Goal: Task Accomplishment & Management: Manage account settings

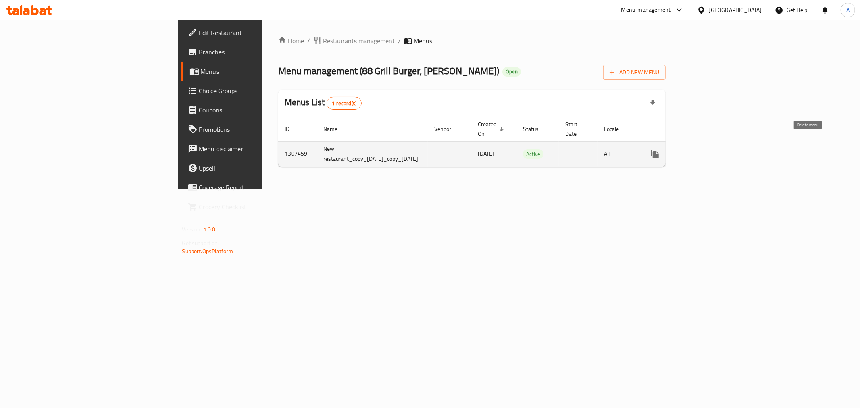
click at [723, 146] on link "enhanced table" at bounding box center [713, 153] width 19 height 19
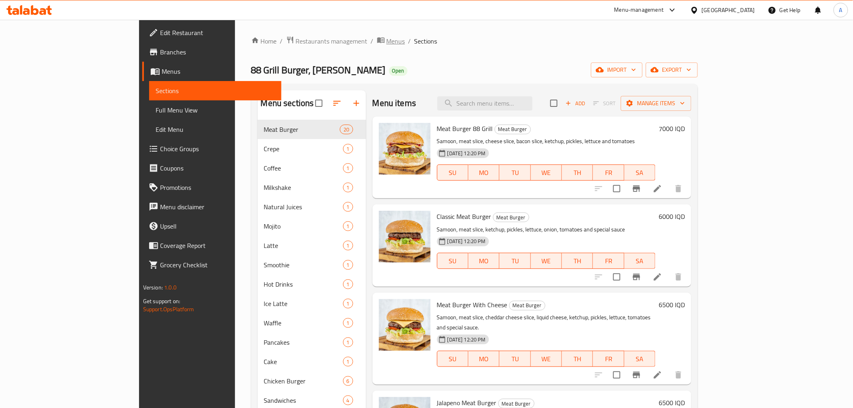
click at [377, 40] on span "breadcrumb" at bounding box center [382, 41] width 10 height 10
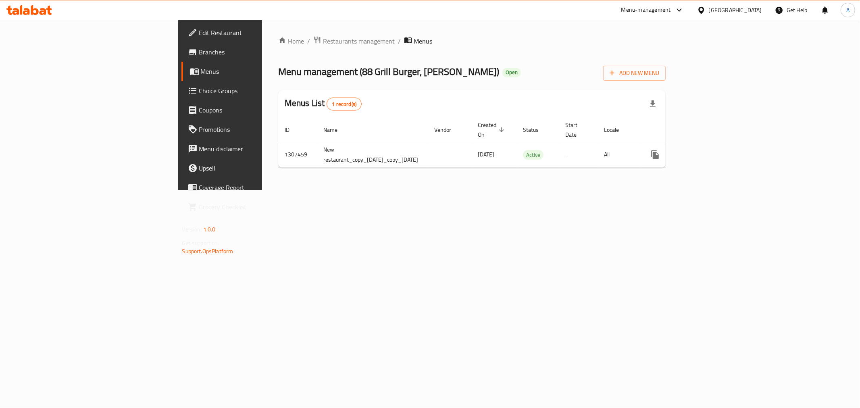
click at [278, 47] on div "Home / Restaurants management / Menus Menu management ( 88 Grill Burger, Al Bin…" at bounding box center [472, 105] width 388 height 138
click at [323, 41] on span "Restaurants management" at bounding box center [359, 41] width 72 height 10
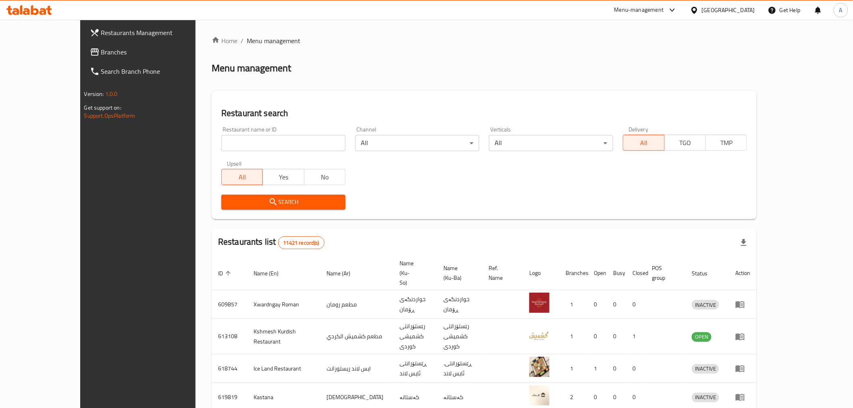
click at [211, 138] on div at bounding box center [426, 204] width 853 height 408
click at [221, 138] on input "search" at bounding box center [283, 143] width 124 height 16
type input "88 grill"
click button "Search" at bounding box center [283, 202] width 124 height 15
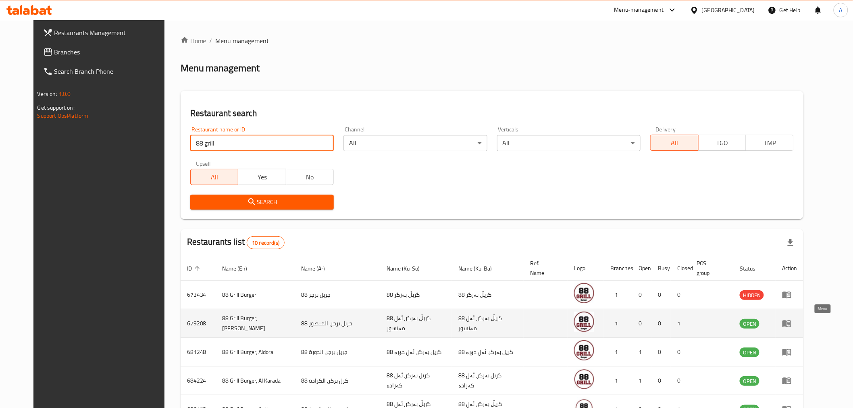
click at [791, 323] on icon "enhanced table" at bounding box center [787, 324] width 9 height 7
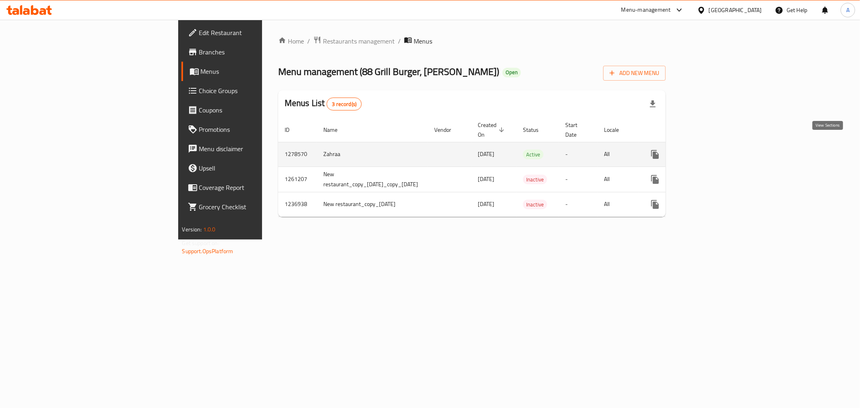
click at [718, 150] on icon "enhanced table" at bounding box center [713, 155] width 10 height 10
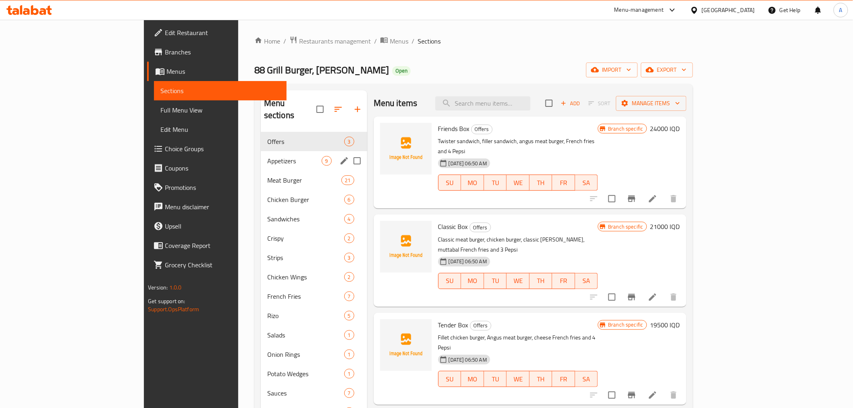
click at [261, 157] on div "Appetizers 9" at bounding box center [314, 160] width 106 height 19
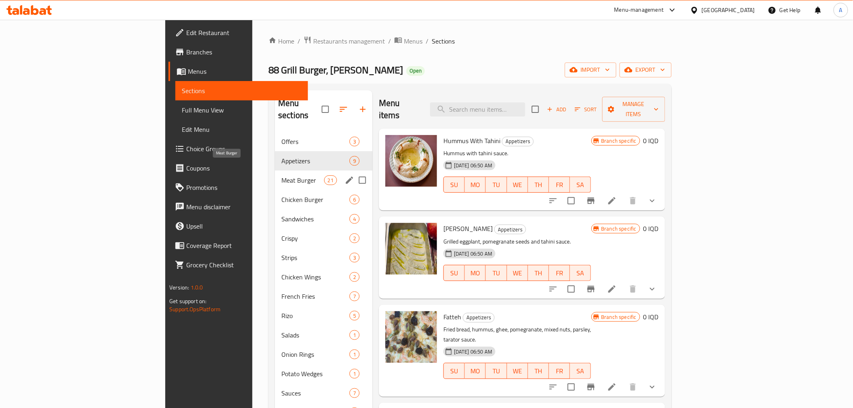
click at [281, 175] on span "Meat Burger" at bounding box center [302, 180] width 43 height 10
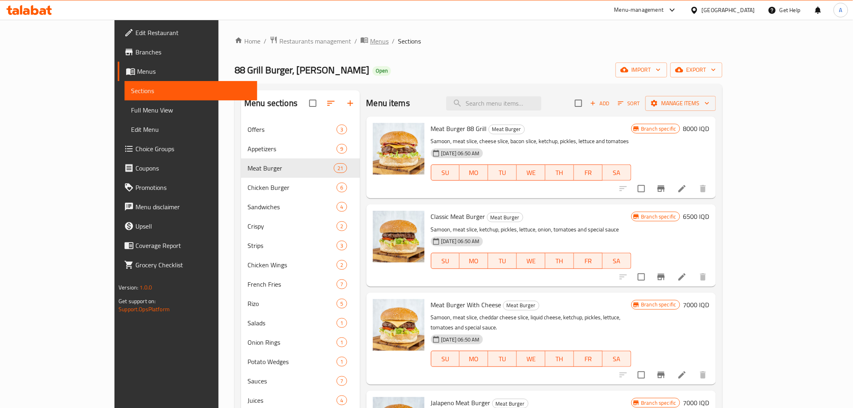
click at [360, 44] on span "breadcrumb" at bounding box center [365, 41] width 10 height 10
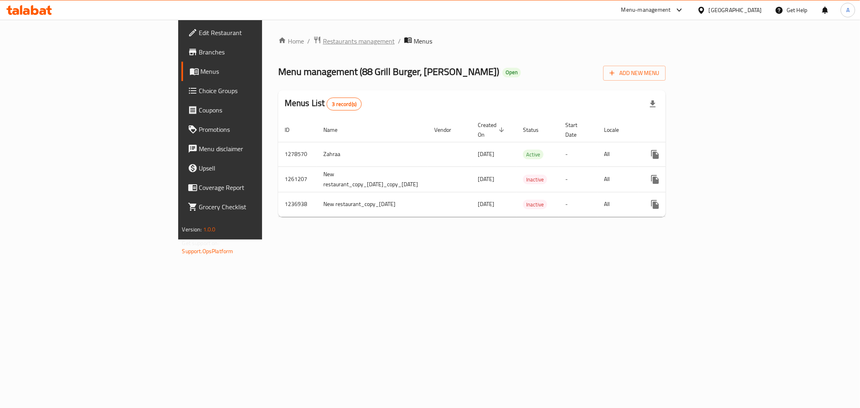
click at [323, 44] on span "Restaurants management" at bounding box center [359, 41] width 72 height 10
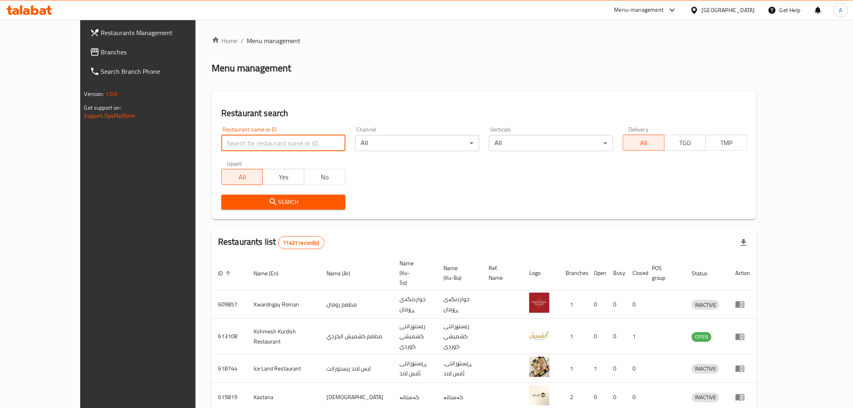
click at [223, 137] on input "search" at bounding box center [283, 143] width 124 height 16
type input "88 grill"
click button "Search" at bounding box center [283, 202] width 124 height 15
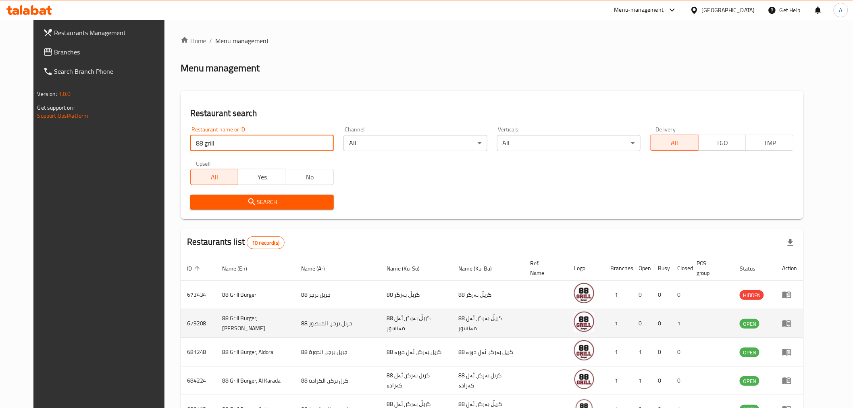
scroll to position [204, 0]
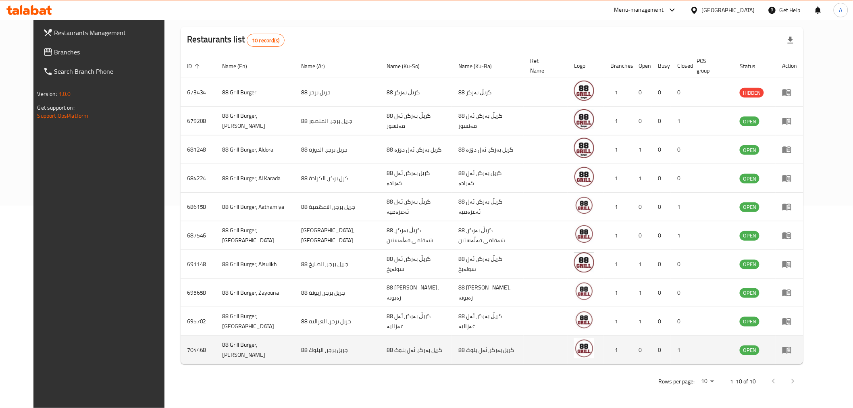
click at [790, 350] on icon "enhanced table" at bounding box center [788, 350] width 3 height 3
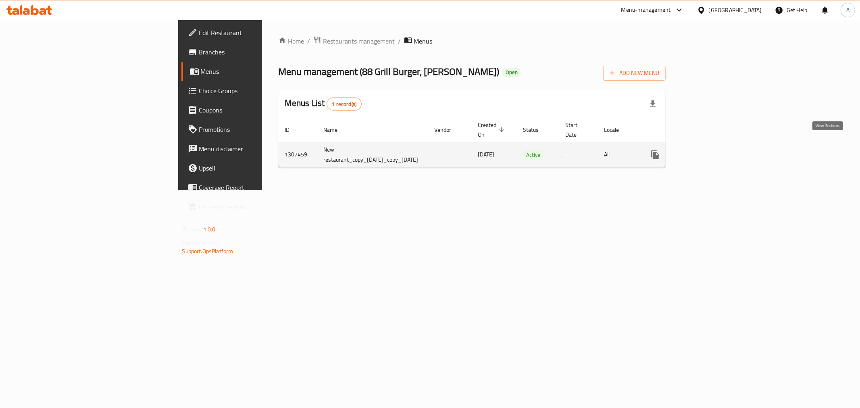
click at [723, 154] on link "enhanced table" at bounding box center [713, 154] width 19 height 19
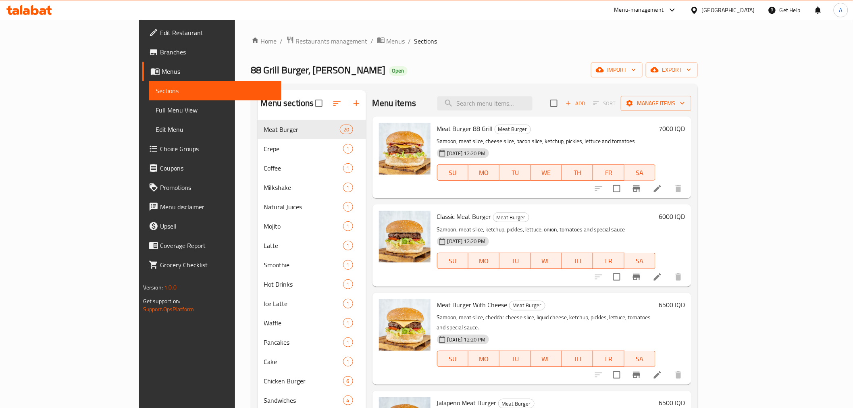
click at [685, 128] on h6 "7000 IQD" at bounding box center [672, 128] width 26 height 11
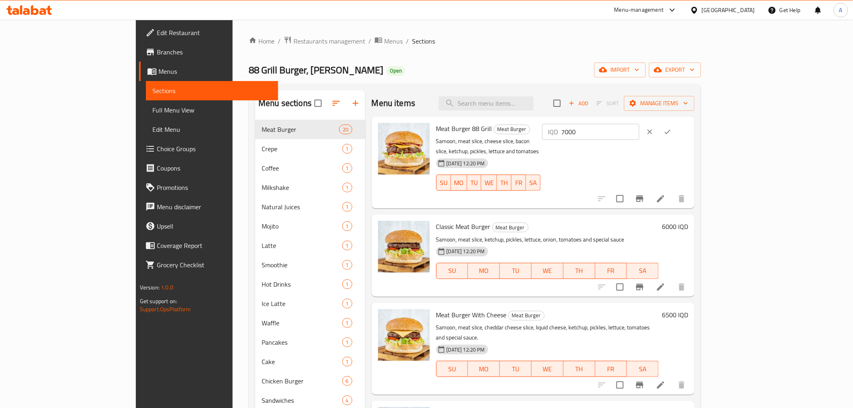
click at [639, 131] on input "7000" at bounding box center [600, 132] width 78 height 16
type input "7500"
click at [688, 221] on h6 "6000 IQD" at bounding box center [675, 226] width 26 height 11
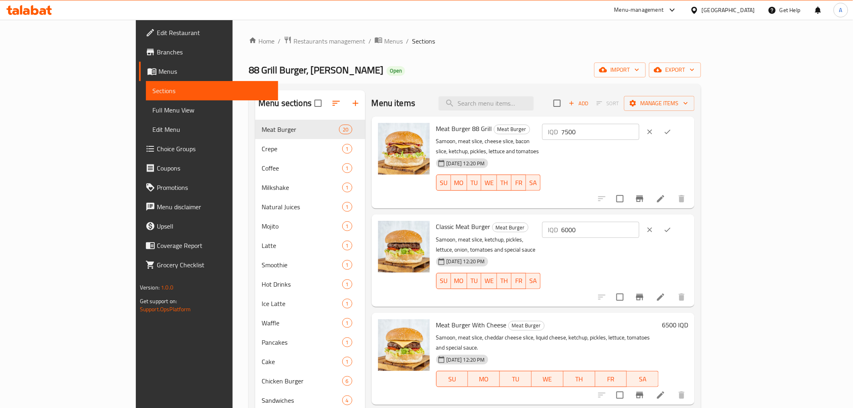
drag, startPoint x: 758, startPoint y: 219, endPoint x: 638, endPoint y: 223, distance: 119.8
click at [638, 223] on div "Classic Meat Burger Meat Burger Samoon, meat slice, ketchup, pickles, lettuce, …" at bounding box center [562, 260] width 258 height 85
type input "65"
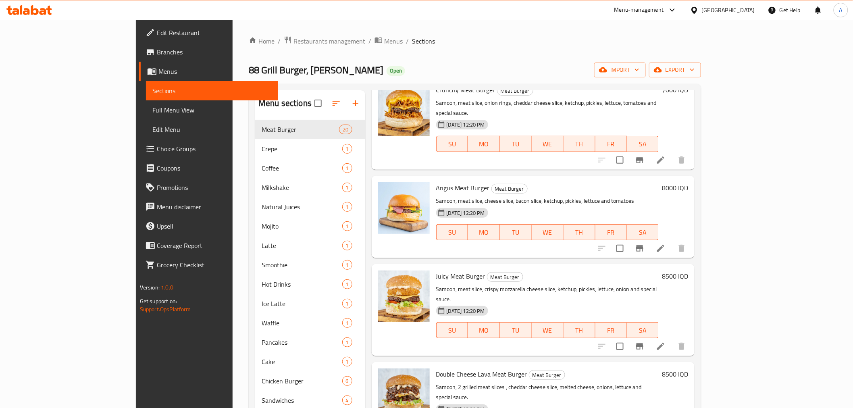
scroll to position [716, 0]
type input "6500"
click at [688, 270] on h6 "8500 IQD" at bounding box center [675, 275] width 26 height 11
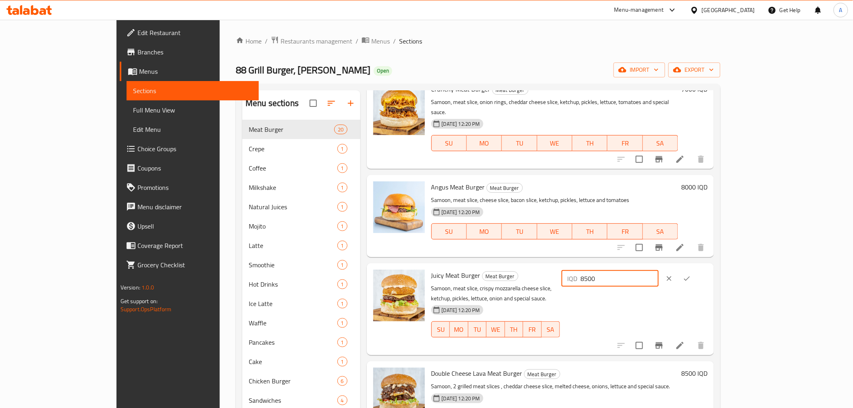
drag, startPoint x: 746, startPoint y: 203, endPoint x: 701, endPoint y: 210, distance: 46.0
click at [659, 271] on div "IQD 8500 ​" at bounding box center [610, 279] width 97 height 16
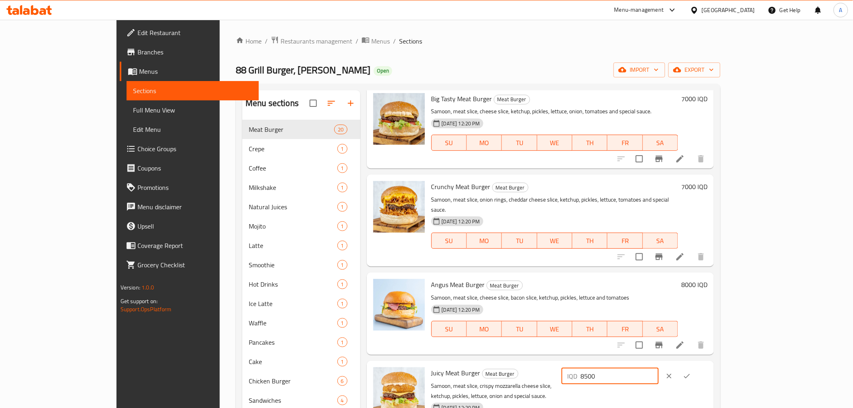
scroll to position [618, 0]
type input "8000"
click at [696, 368] on button "ok" at bounding box center [687, 377] width 18 height 18
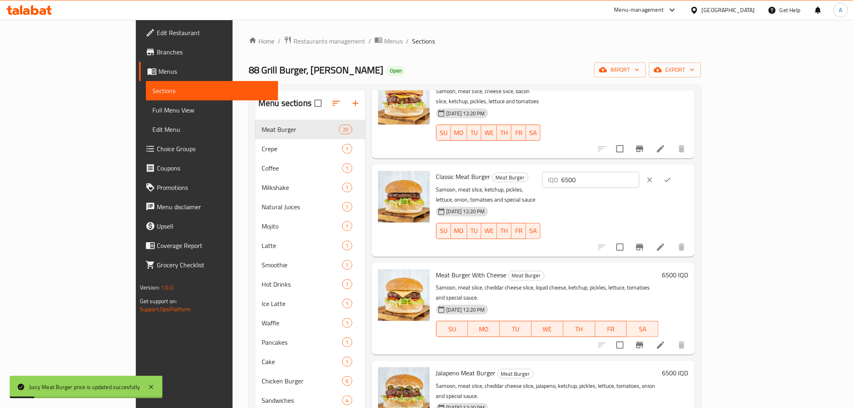
scroll to position [0, 0]
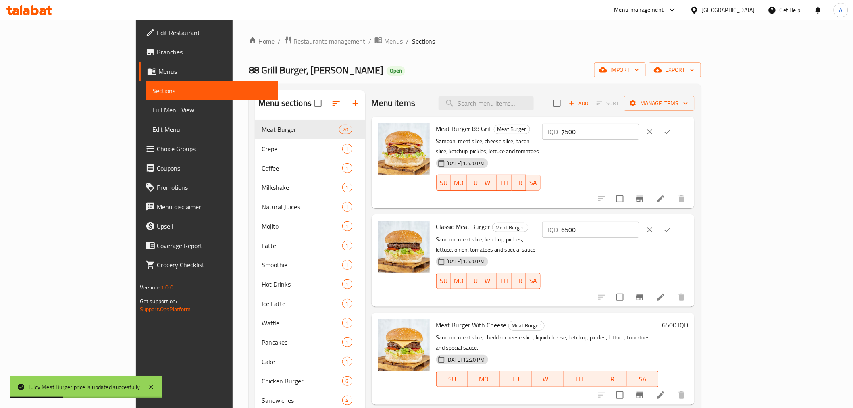
drag, startPoint x: 802, startPoint y: 223, endPoint x: 803, endPoint y: 218, distance: 5.0
click at [672, 226] on icon "ok" at bounding box center [668, 230] width 8 height 8
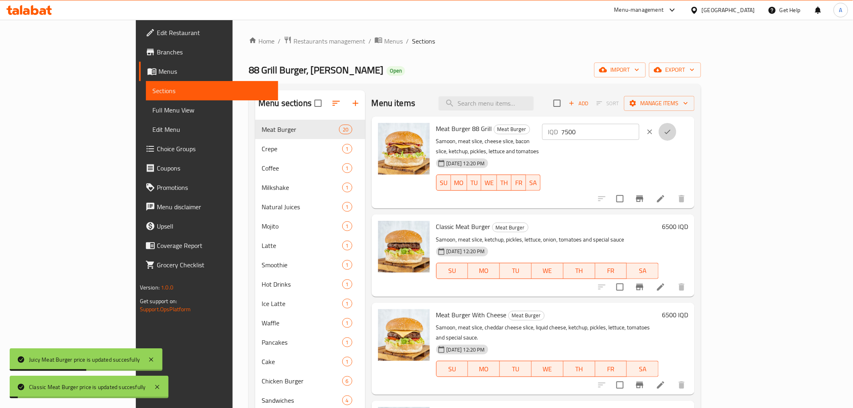
click at [672, 133] on icon "ok" at bounding box center [668, 132] width 8 height 8
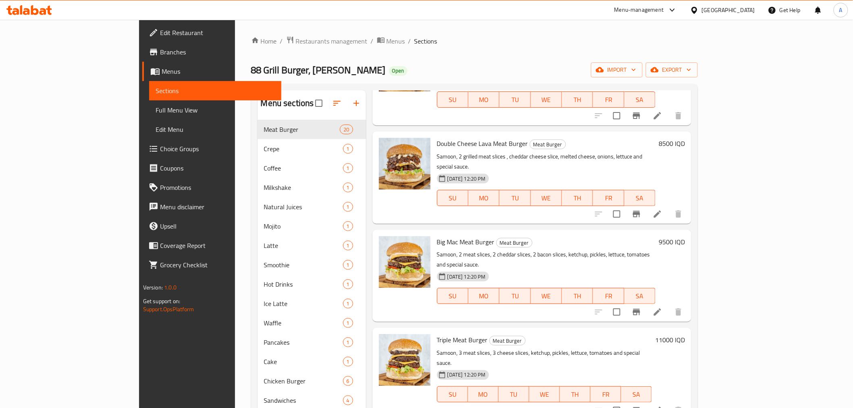
scroll to position [941, 0]
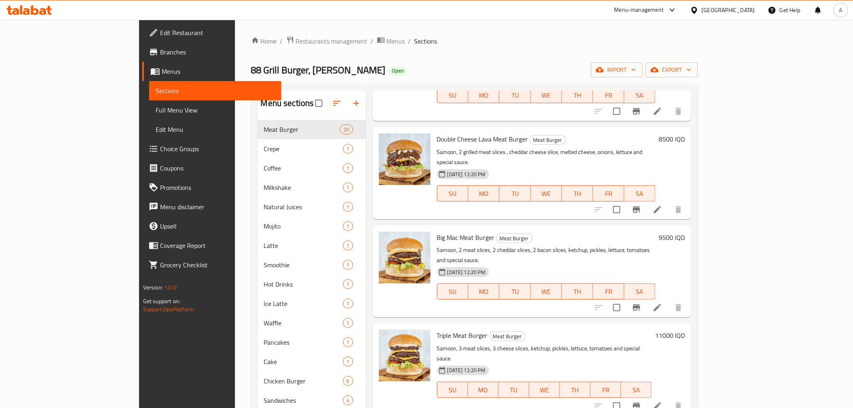
click at [685, 330] on h6 "11000 IQD" at bounding box center [670, 335] width 30 height 11
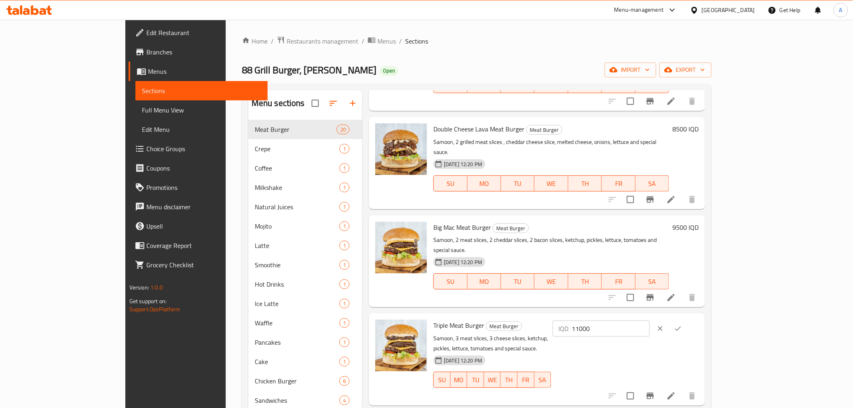
click at [650, 321] on input "11000" at bounding box center [611, 329] width 78 height 16
type input "11500"
click at [682, 325] on icon "ok" at bounding box center [678, 329] width 8 height 8
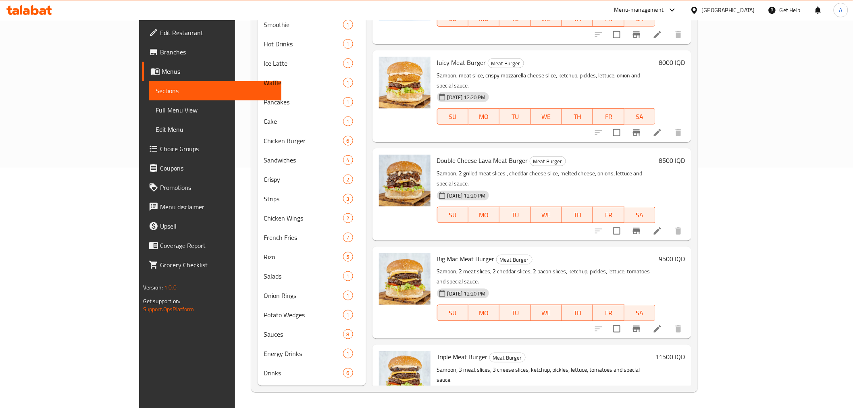
scroll to position [663, 0]
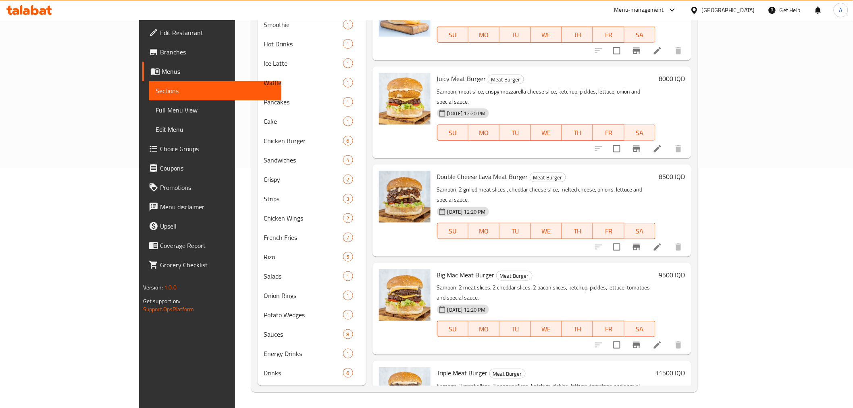
click at [685, 269] on h6 "9500 IQD" at bounding box center [672, 274] width 26 height 11
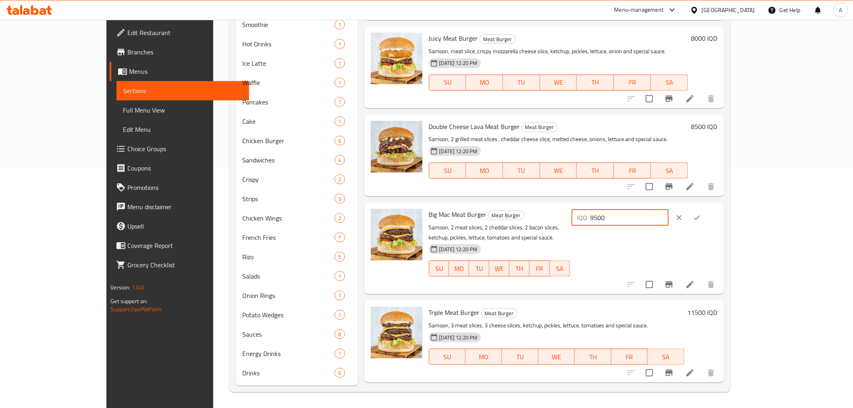
drag, startPoint x: 729, startPoint y: 191, endPoint x: 647, endPoint y: 204, distance: 82.5
click at [647, 206] on div "Big Mac Meat Burger Meat Burger Samoon, 2 meat slices, 2 cheddar slices, 2 baco…" at bounding box center [573, 248] width 295 height 85
type input "10000"
click at [706, 209] on button "ok" at bounding box center [697, 218] width 18 height 18
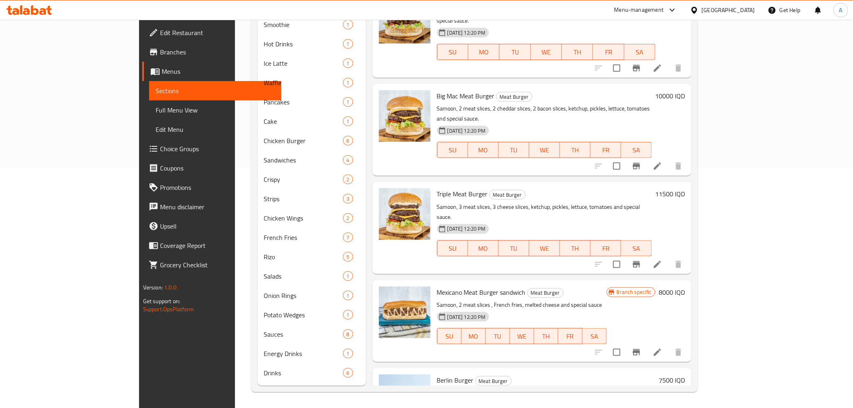
scroll to position [976, 0]
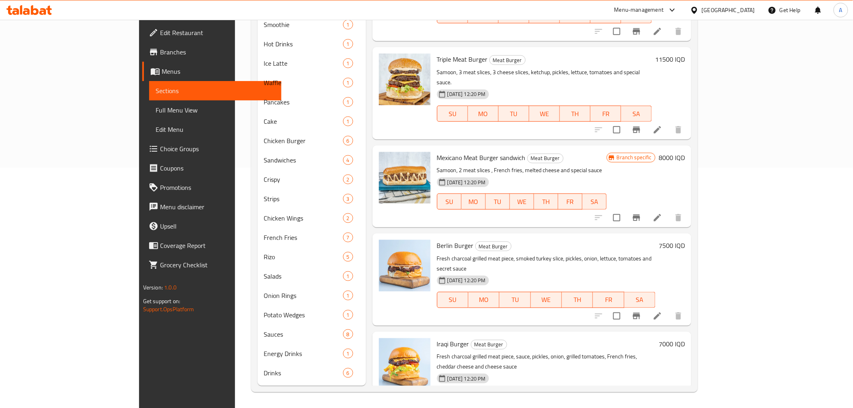
click at [685, 338] on h6 "7000 IQD" at bounding box center [672, 343] width 26 height 11
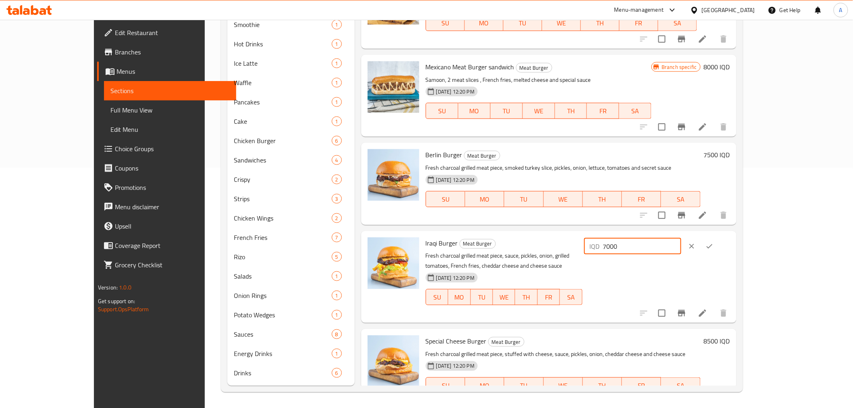
click at [681, 238] on input "7000" at bounding box center [642, 246] width 78 height 16
type input "6500"
click at [718, 237] on button "ok" at bounding box center [710, 246] width 18 height 18
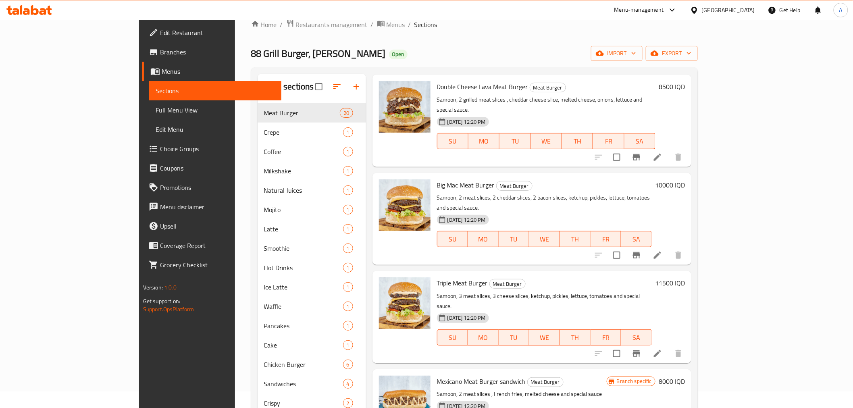
scroll to position [0, 0]
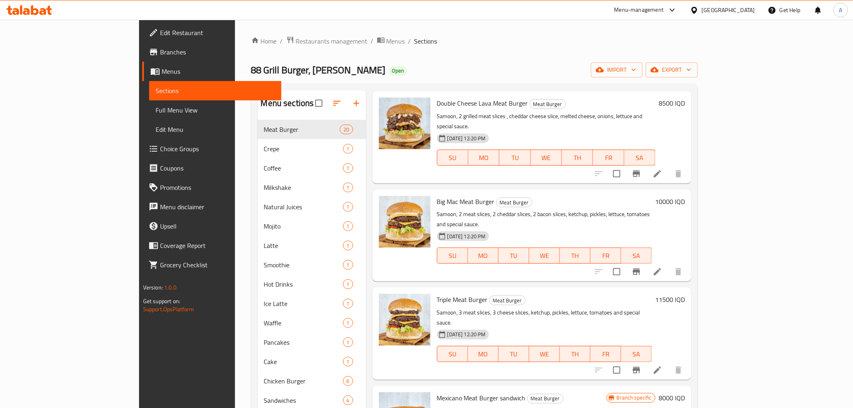
click at [251, 55] on div "Home / Restaurants management / Menus / Sections 88 Grill Burger, Al Binouk Ope…" at bounding box center [474, 334] width 447 height 597
click at [296, 37] on span "Restaurants management" at bounding box center [332, 41] width 72 height 10
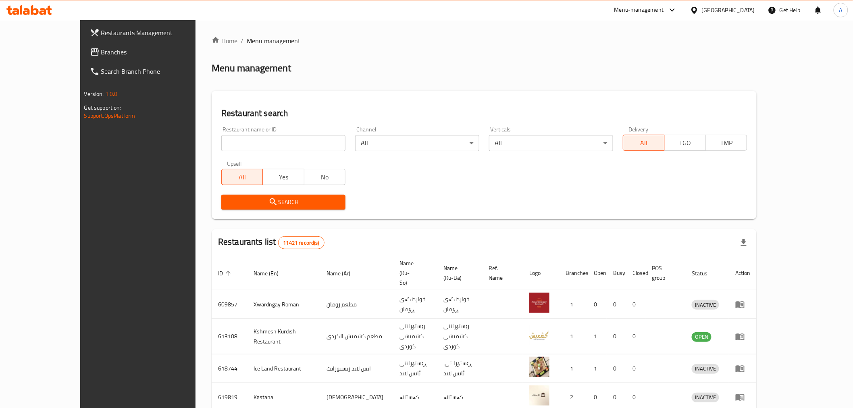
click at [690, 20] on div at bounding box center [426, 20] width 853 height 0
click at [684, 17] on div "Menu-management" at bounding box center [646, 9] width 76 height 19
click at [664, 14] on div "Menu-management" at bounding box center [639, 10] width 50 height 10
click at [256, 155] on div "Restaurant name or ID Restaurant name or ID" at bounding box center [284, 139] width 134 height 34
click at [232, 130] on div "Restaurant name or ID Restaurant name or ID" at bounding box center [283, 139] width 124 height 25
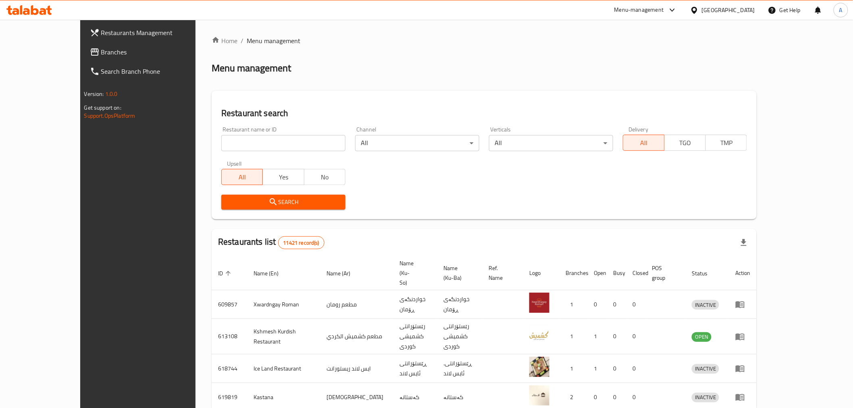
click at [227, 139] on input "search" at bounding box center [283, 143] width 124 height 16
click at [664, 13] on div "Menu-management" at bounding box center [639, 10] width 50 height 10
click at [654, 111] on div "Vendor Portal Radmin" at bounding box center [634, 108] width 54 height 9
